Goal: Transaction & Acquisition: Purchase product/service

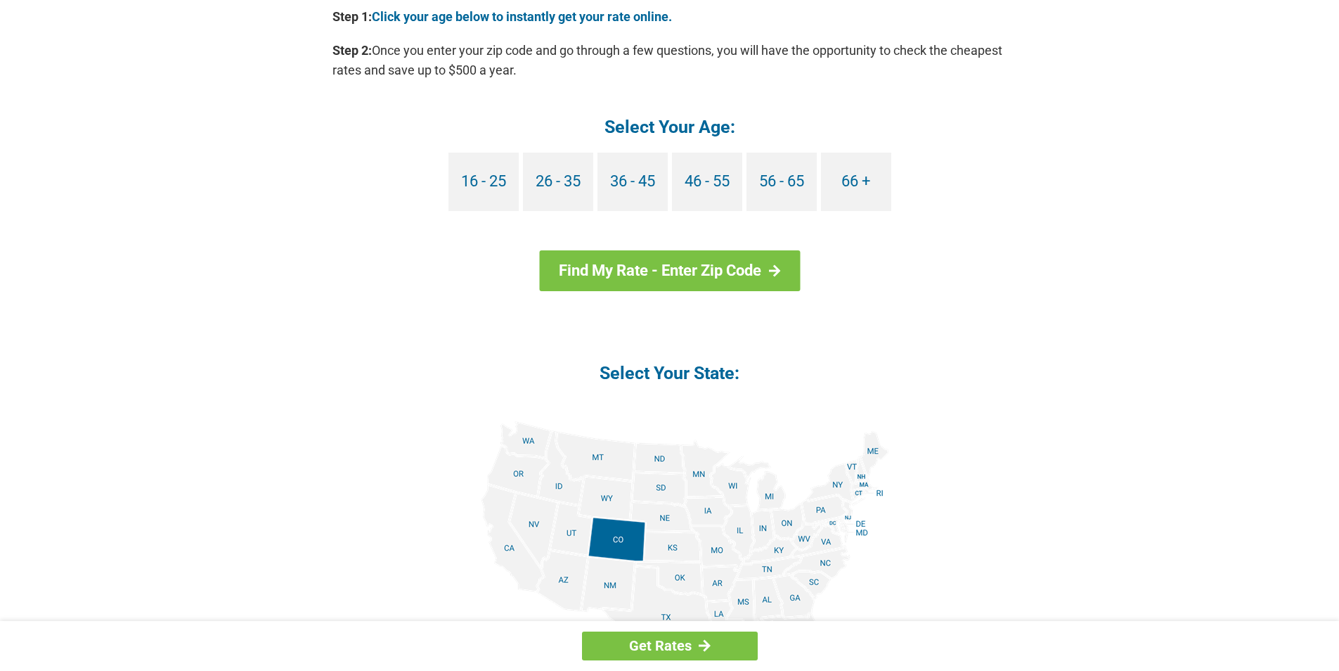
scroll to position [1055, 0]
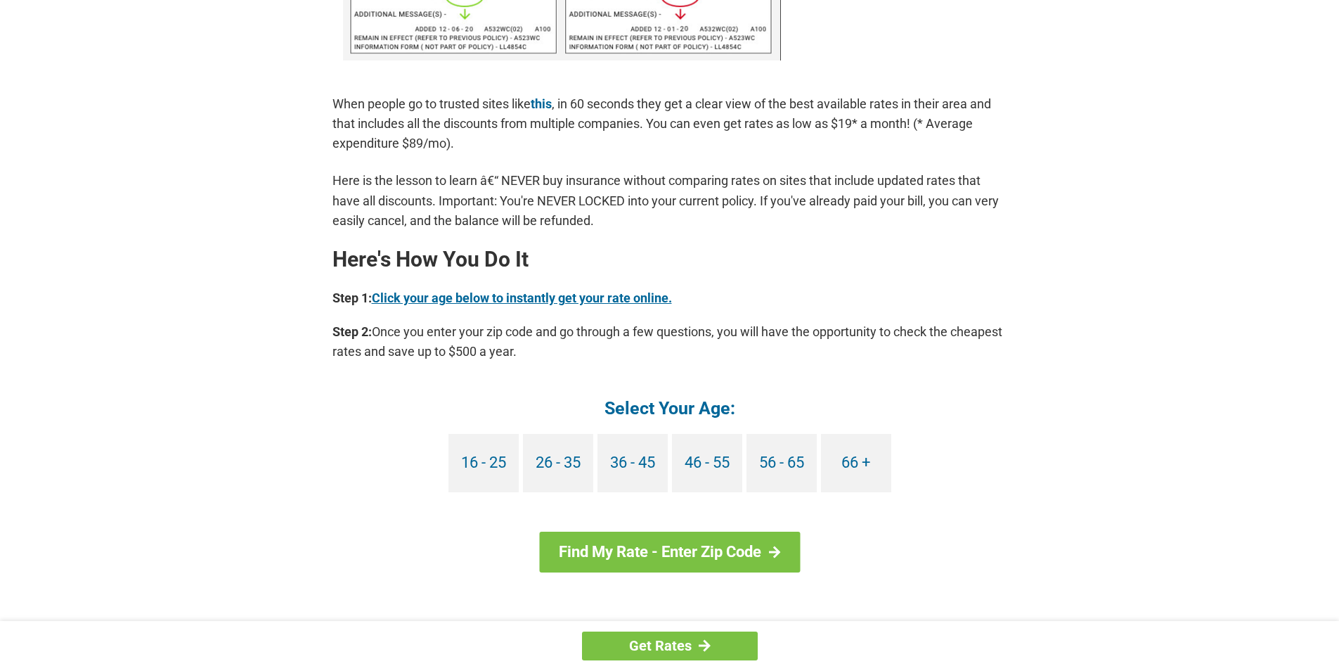
click at [444, 300] on link "Click your age below to instantly get your rate online." at bounding box center [522, 297] width 300 height 15
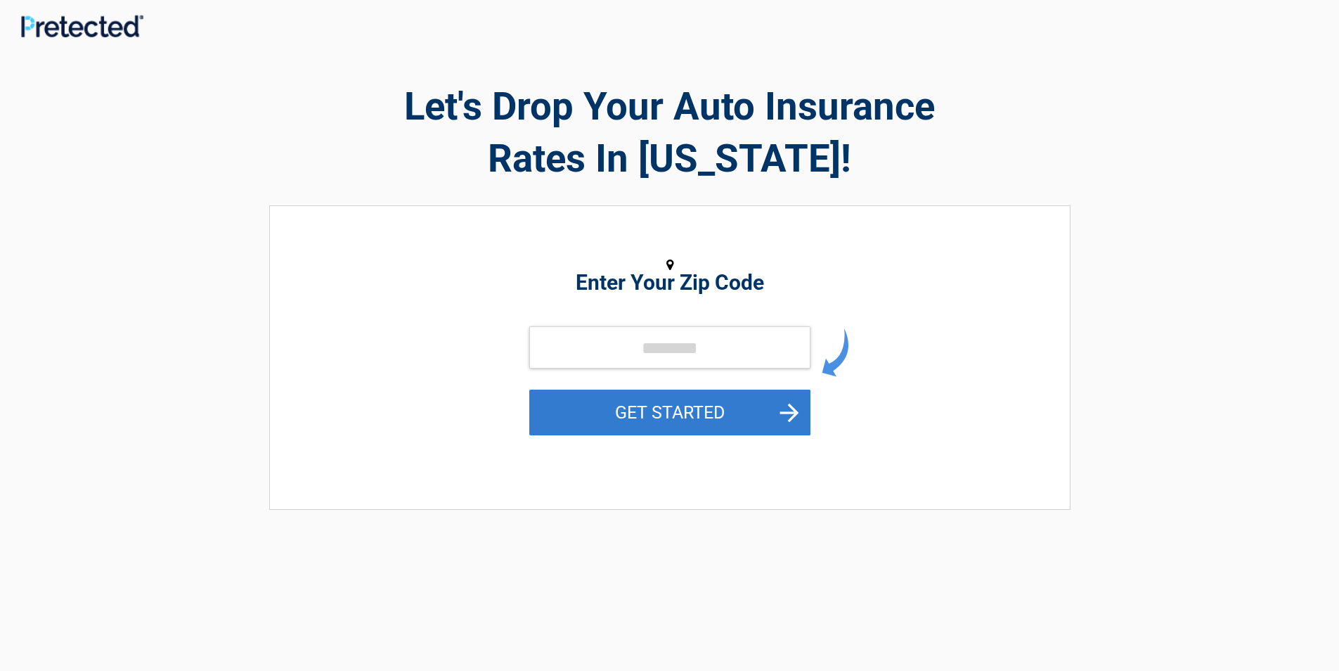
click at [541, 418] on button "GET STARTED" at bounding box center [669, 412] width 281 height 46
click at [738, 418] on button "GET STARTED" at bounding box center [669, 412] width 281 height 46
click at [645, 416] on button "GET STARTED" at bounding box center [669, 412] width 281 height 46
